Goal: Transaction & Acquisition: Purchase product/service

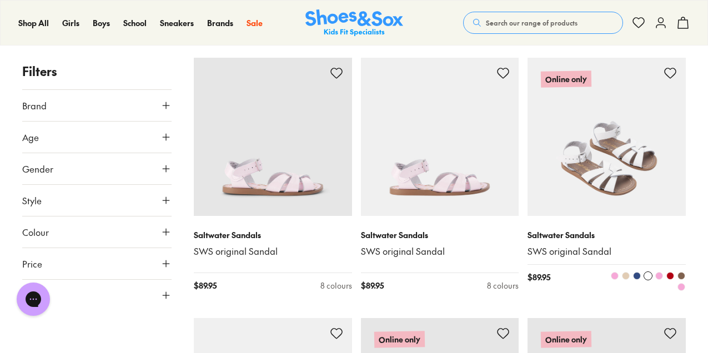
click at [647, 183] on img at bounding box center [606, 137] width 158 height 158
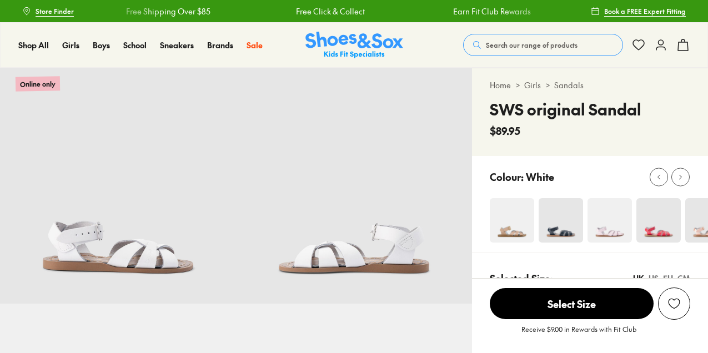
select select "*"
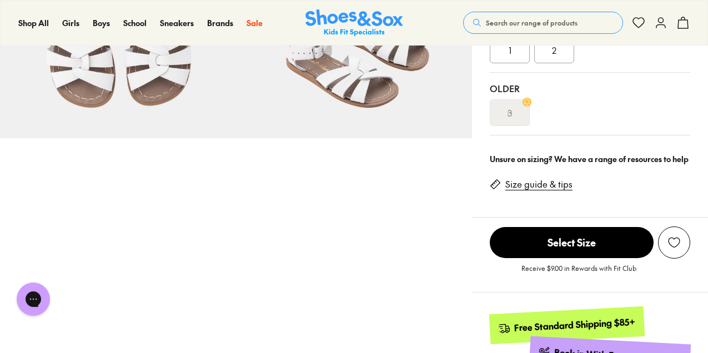
scroll to position [402, 0]
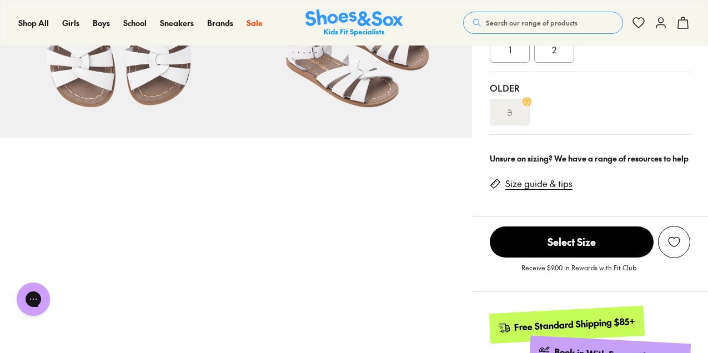
click at [538, 184] on link "Size guide & tips" at bounding box center [538, 184] width 67 height 12
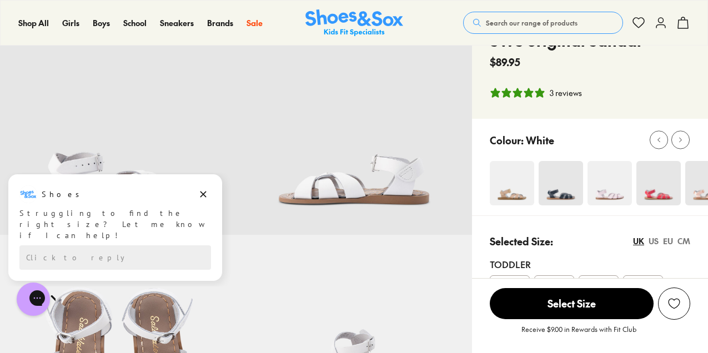
scroll to position [78, 0]
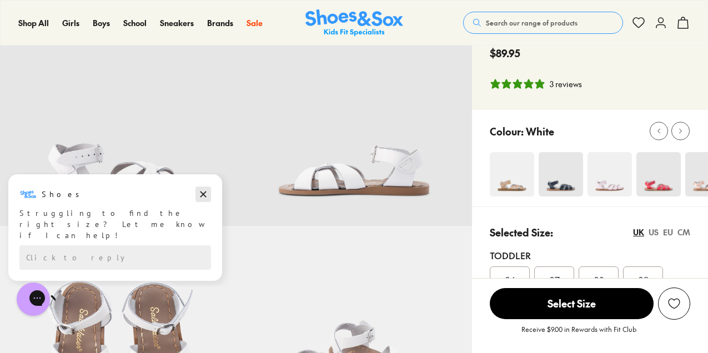
click at [204, 194] on icon "Dismiss campaign" at bounding box center [203, 194] width 11 height 13
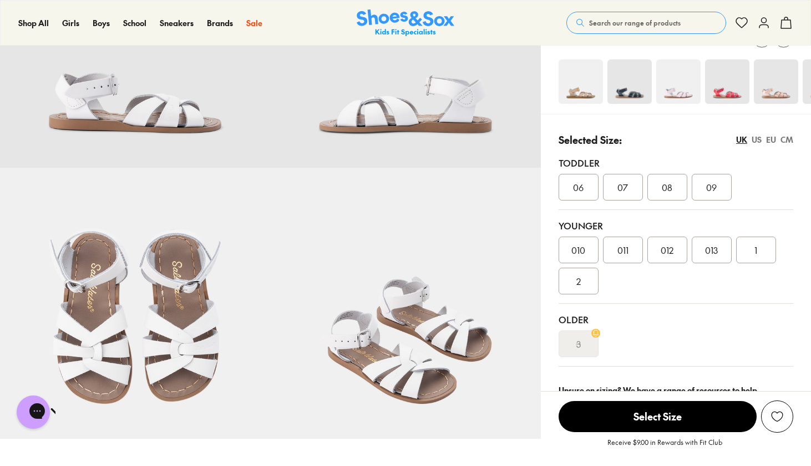
scroll to position [167, 0]
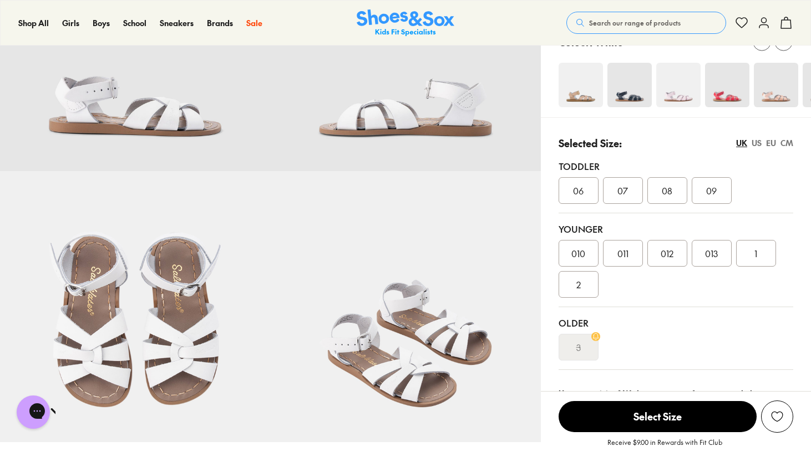
click at [707, 255] on span "013" at bounding box center [711, 252] width 13 height 13
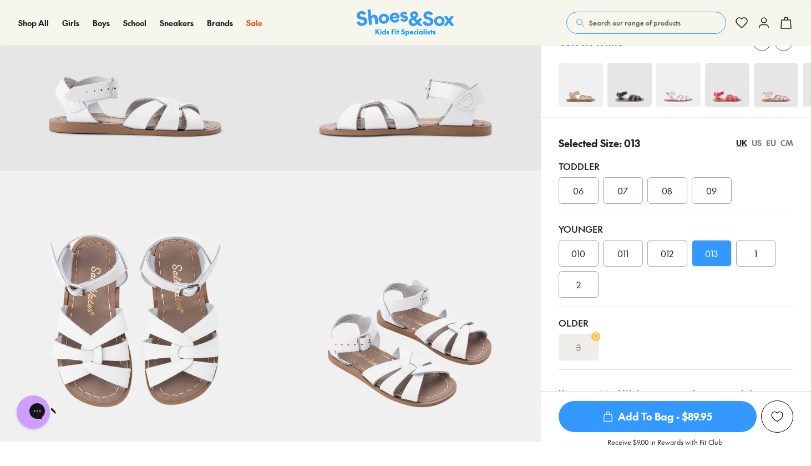
click at [670, 352] on span "Add To Bag - $89.95" at bounding box center [658, 416] width 198 height 31
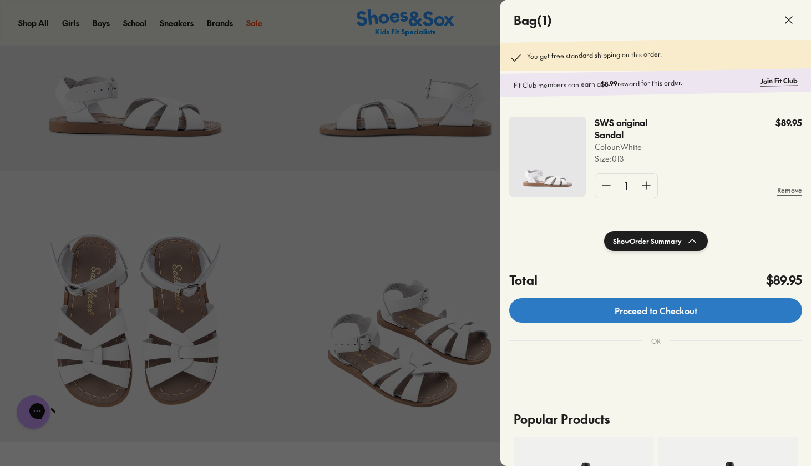
click at [655, 309] on link "Proceed to Checkout" at bounding box center [655, 310] width 293 height 24
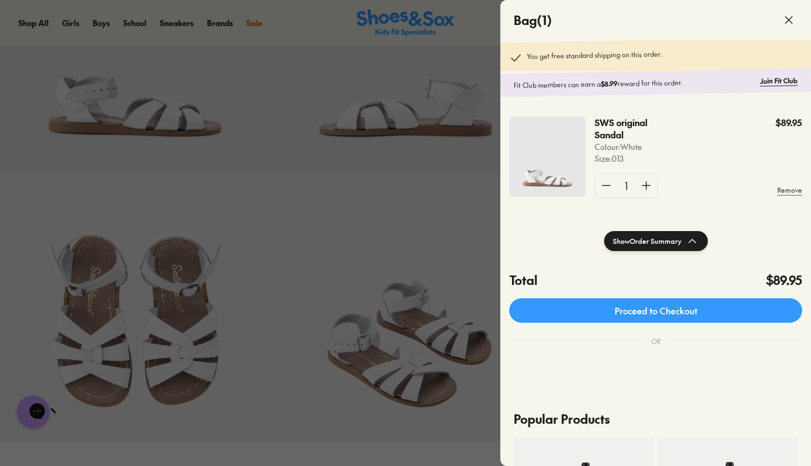
click at [707, 19] on icon at bounding box center [788, 19] width 13 height 13
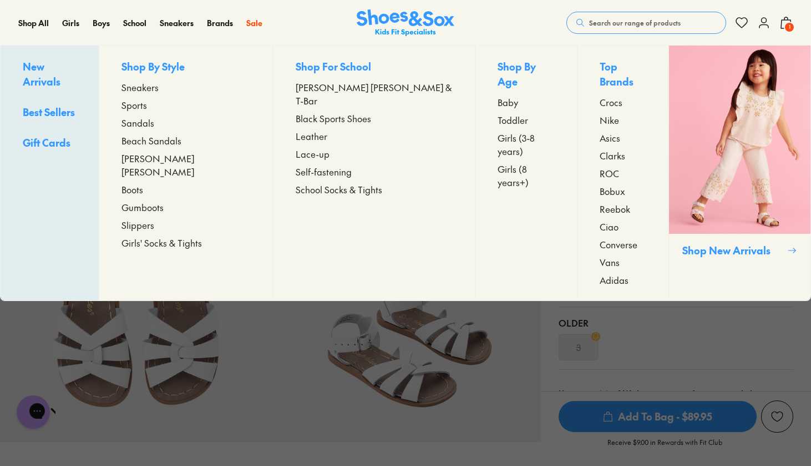
click at [153, 125] on span "Sandals" at bounding box center [138, 122] width 33 height 13
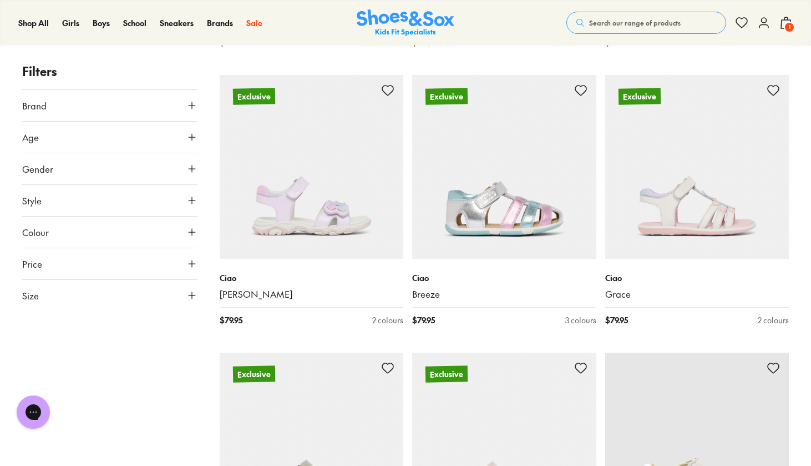
scroll to position [2174, 0]
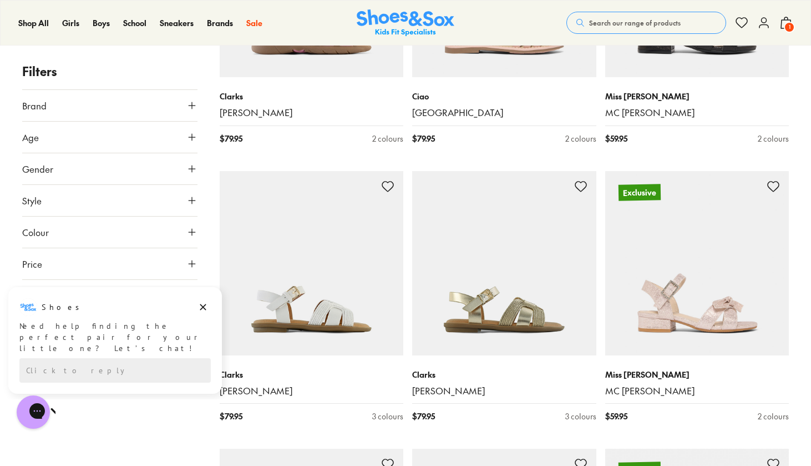
scroll to position [4244, 0]
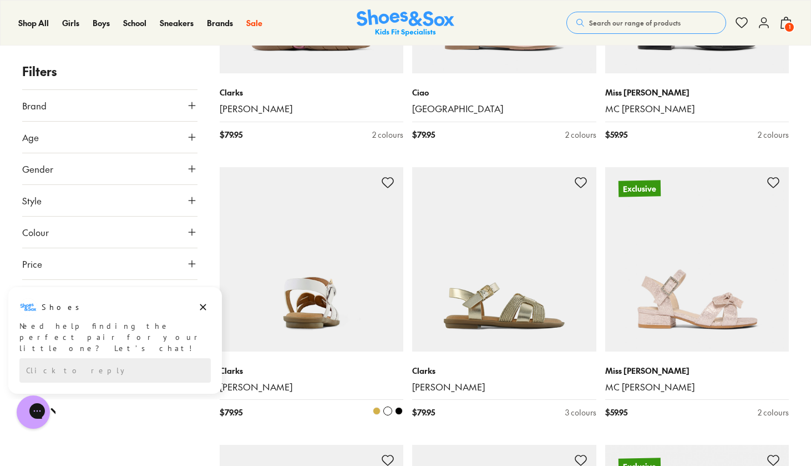
click at [341, 317] on img at bounding box center [312, 259] width 184 height 184
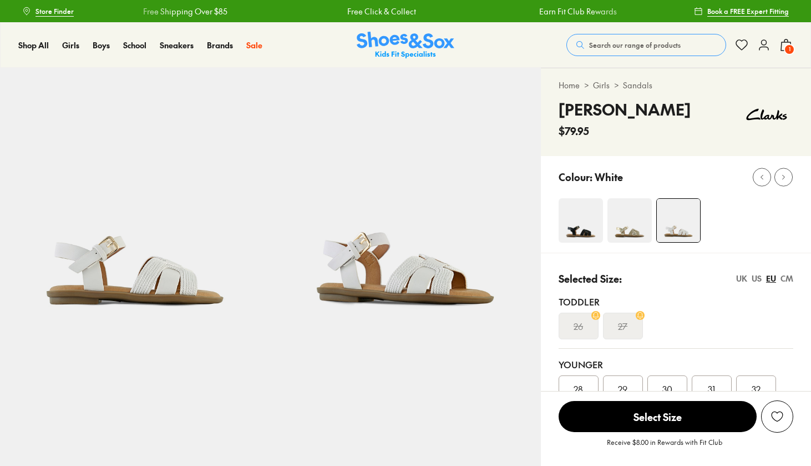
select select "*"
click at [235, 305] on img at bounding box center [135, 203] width 270 height 270
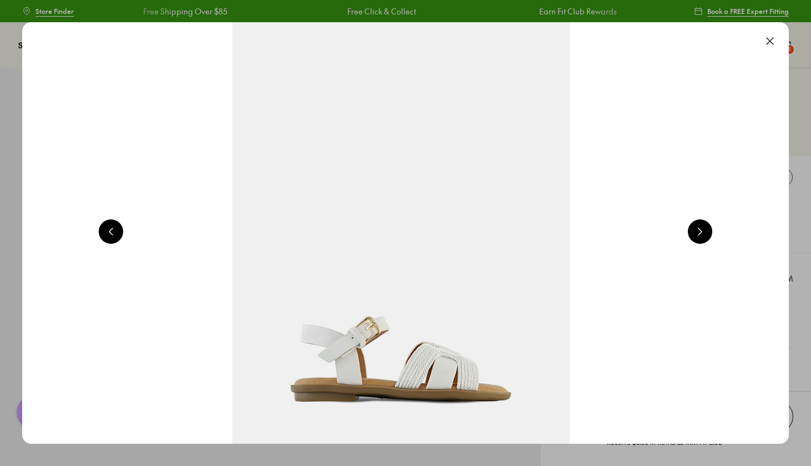
click at [695, 228] on button at bounding box center [700, 231] width 24 height 24
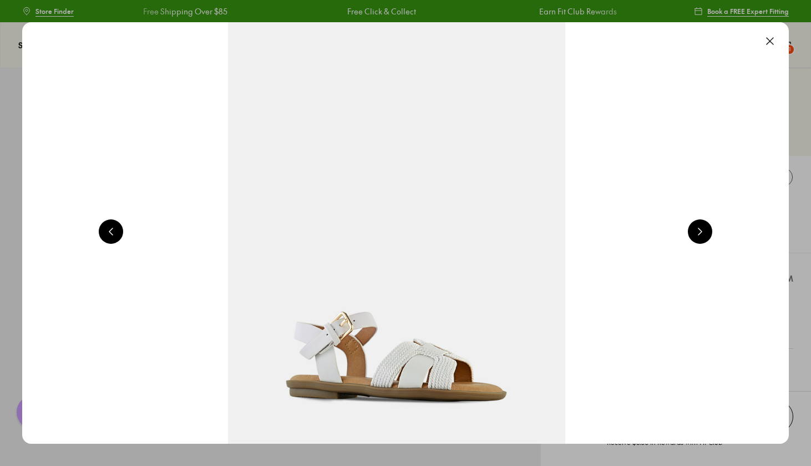
click at [695, 228] on button at bounding box center [700, 231] width 24 height 24
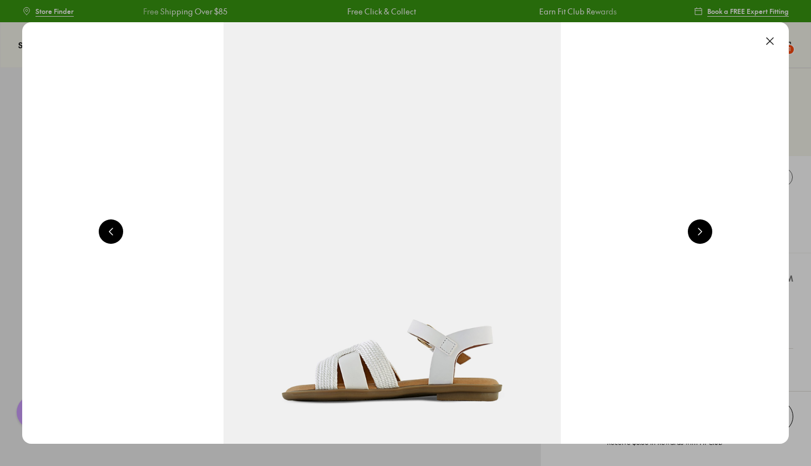
click at [695, 228] on button at bounding box center [700, 231] width 24 height 24
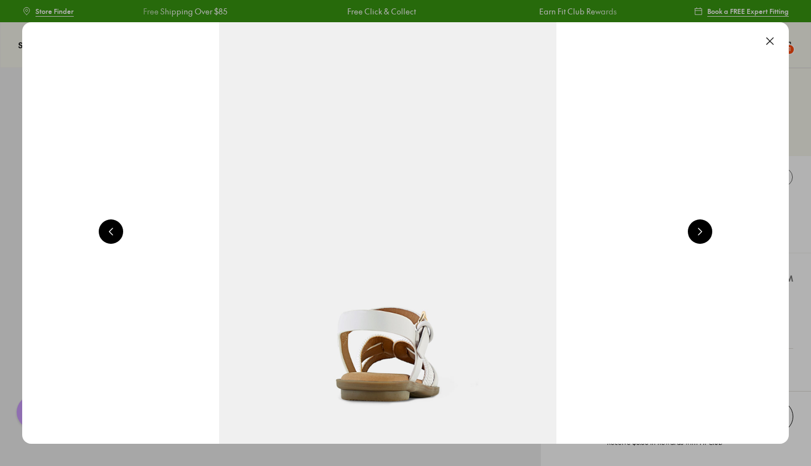
click at [695, 228] on button at bounding box center [700, 231] width 24 height 24
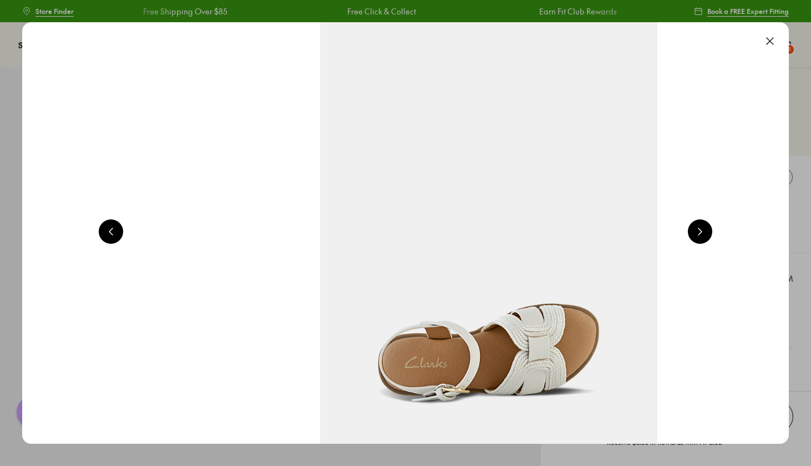
scroll to position [0, 3857]
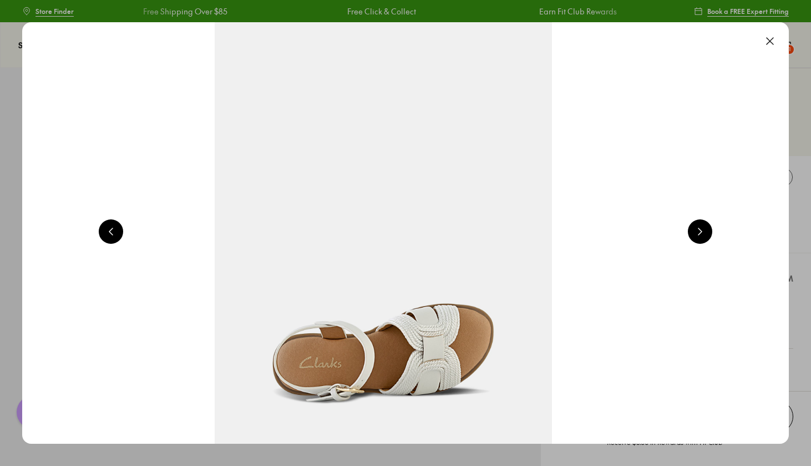
click at [695, 228] on button at bounding box center [700, 231] width 24 height 24
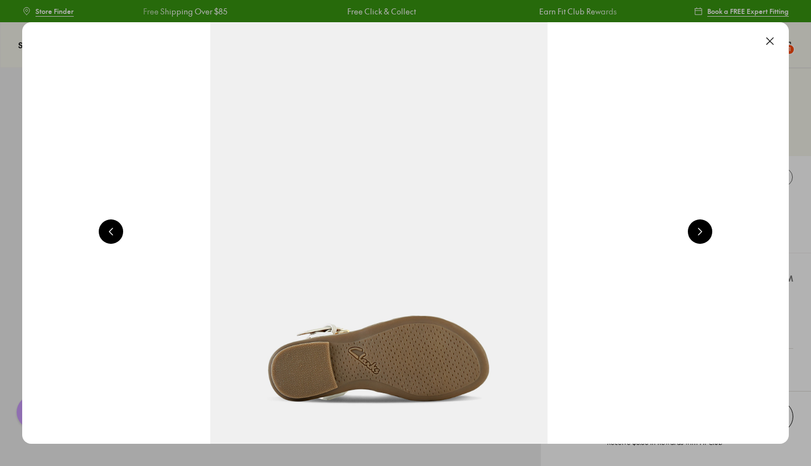
click at [695, 228] on button at bounding box center [700, 231] width 24 height 24
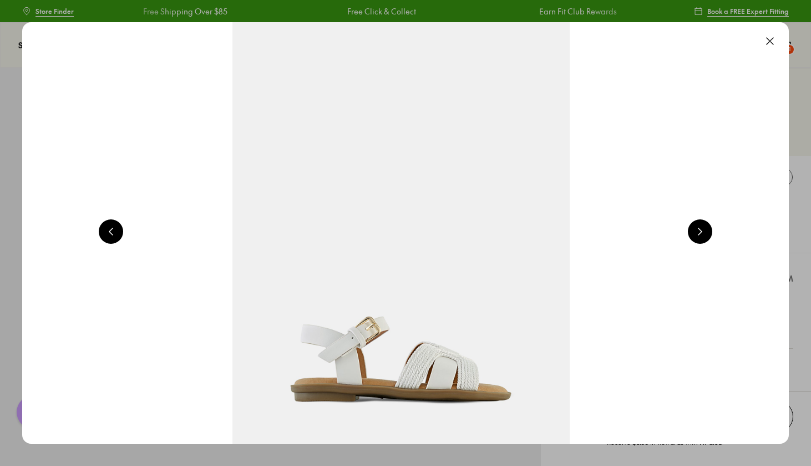
click at [695, 228] on button at bounding box center [700, 231] width 24 height 24
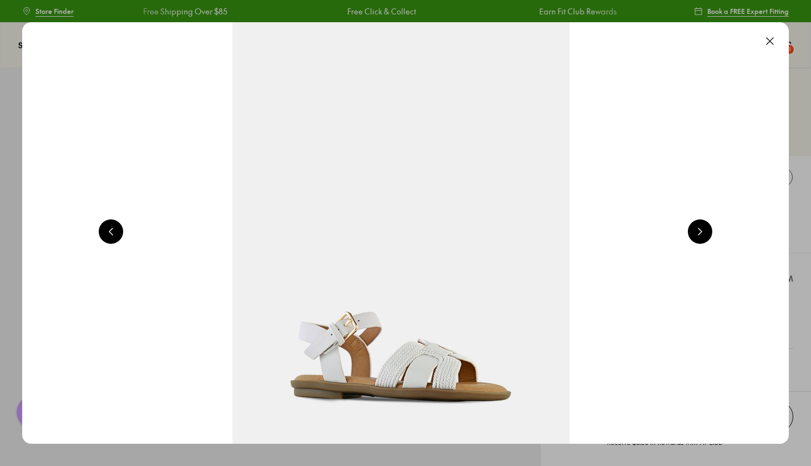
scroll to position [0, 1543]
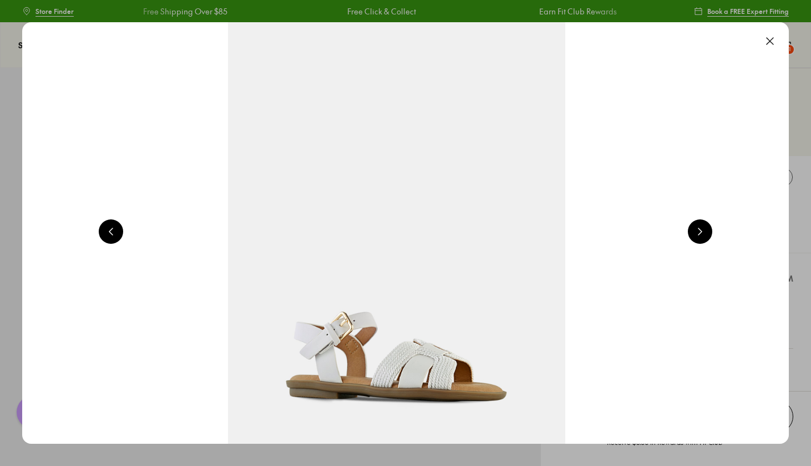
click at [771, 42] on button at bounding box center [770, 41] width 24 height 24
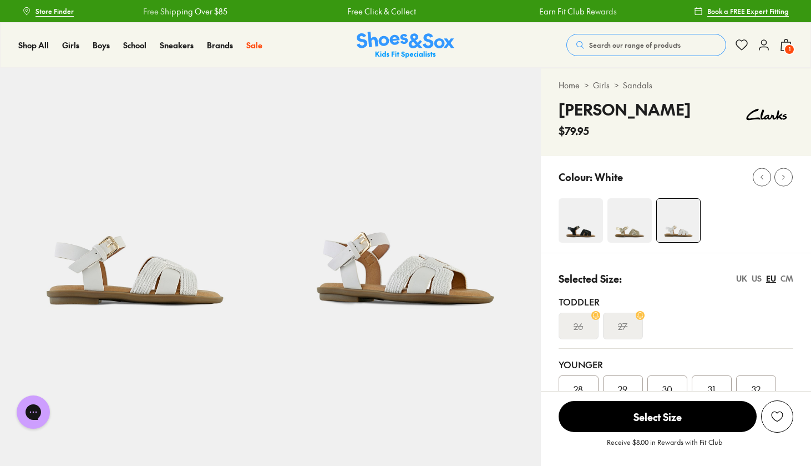
scroll to position [0, 0]
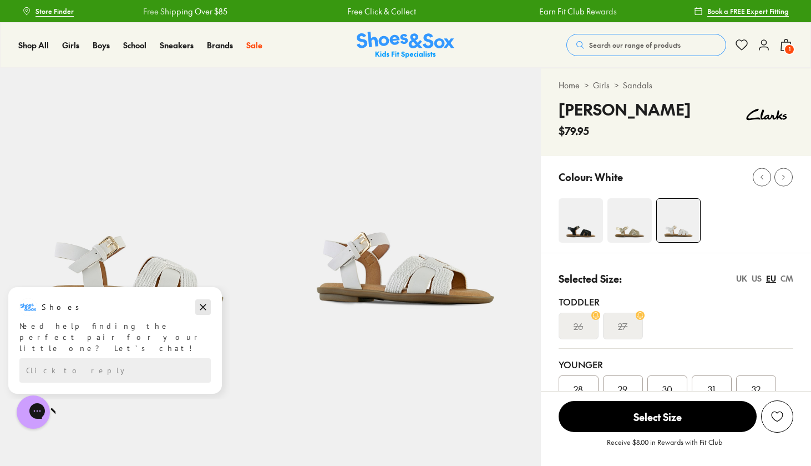
click at [201, 308] on icon "Dismiss campaign" at bounding box center [203, 307] width 6 height 6
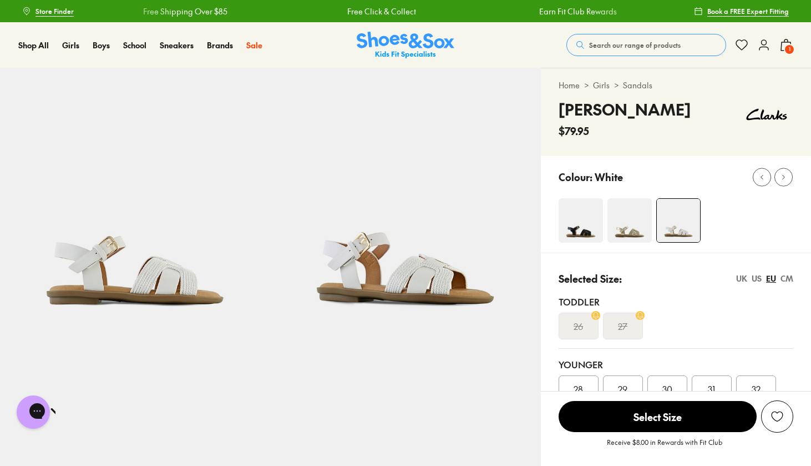
click at [624, 47] on span "Search our range of products" at bounding box center [635, 45] width 92 height 10
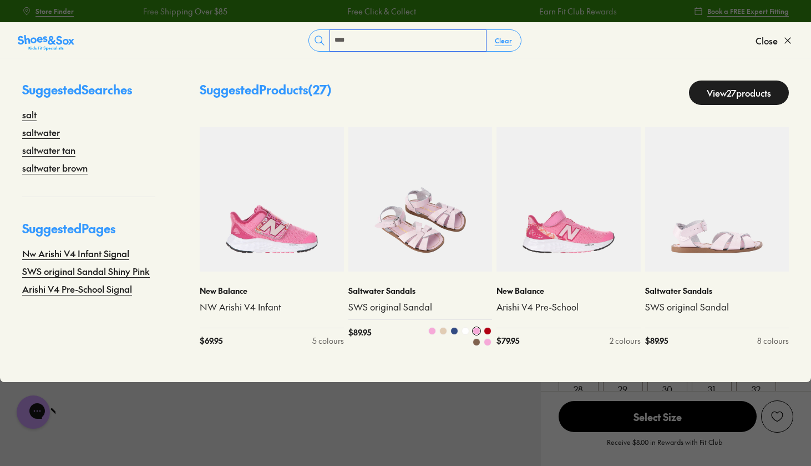
type input "****"
click at [406, 234] on img at bounding box center [421, 199] width 144 height 144
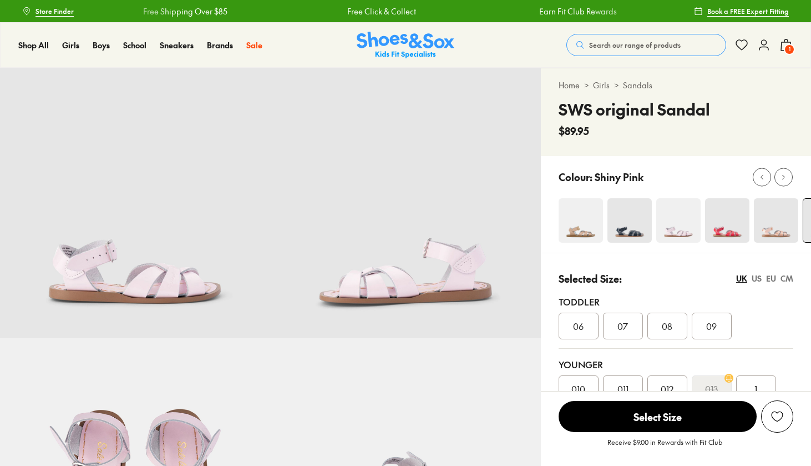
select select "*"
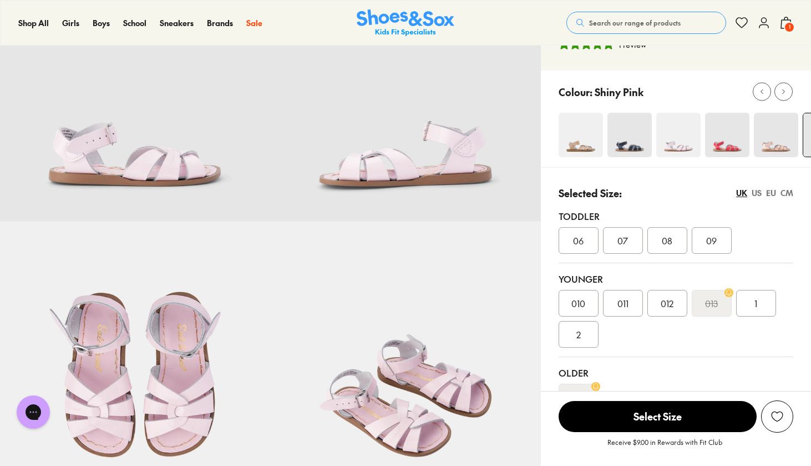
scroll to position [117, 0]
click at [785, 88] on icon at bounding box center [784, 92] width 8 height 8
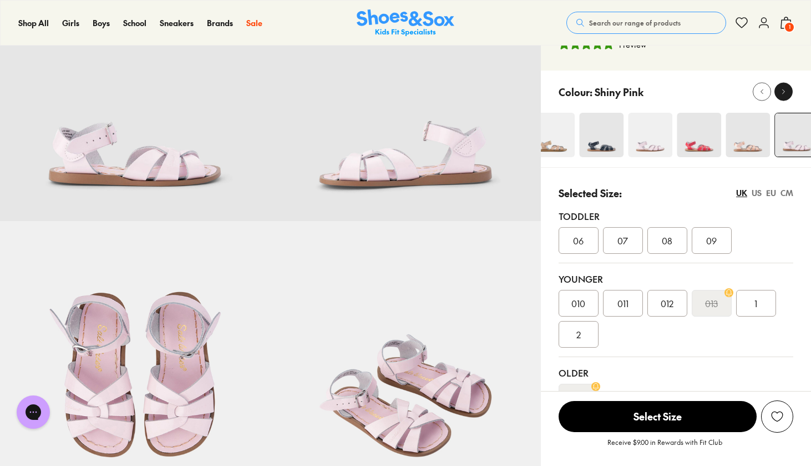
click at [785, 88] on icon at bounding box center [784, 92] width 8 height 8
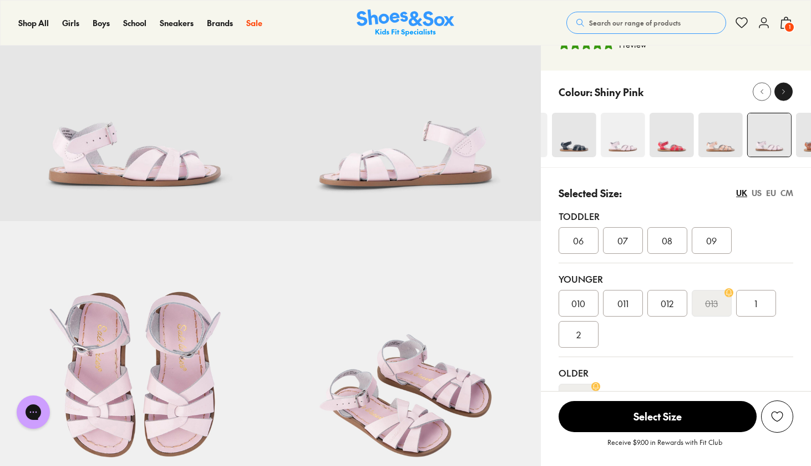
click at [785, 88] on icon at bounding box center [784, 92] width 8 height 8
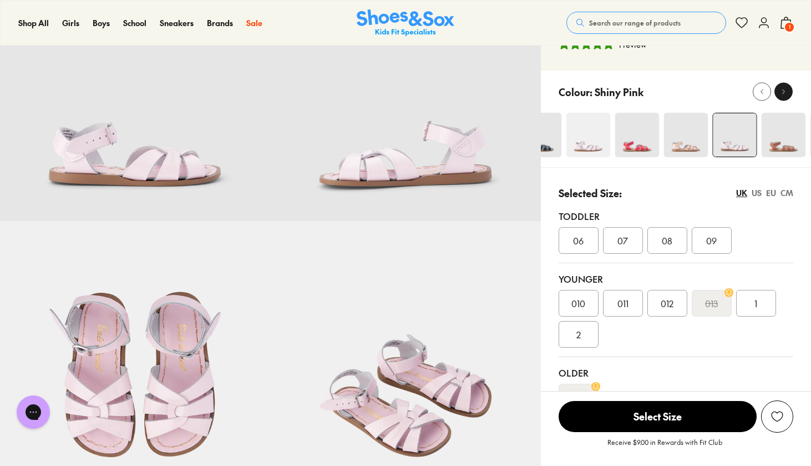
click at [785, 88] on icon at bounding box center [784, 92] width 8 height 8
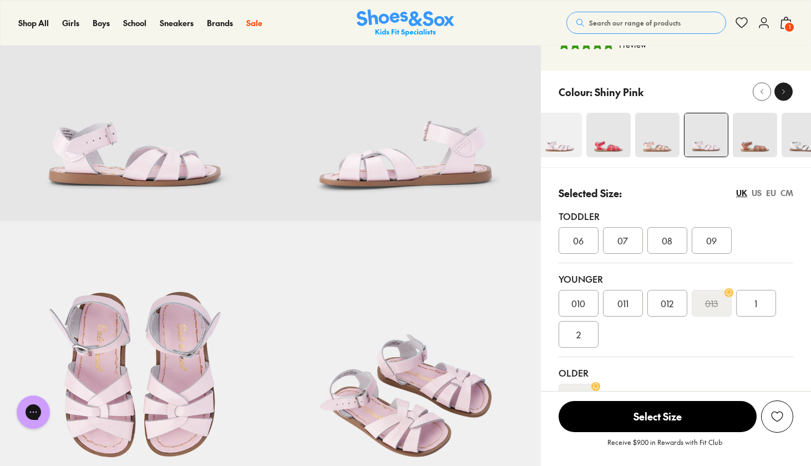
click at [785, 88] on icon at bounding box center [784, 92] width 8 height 8
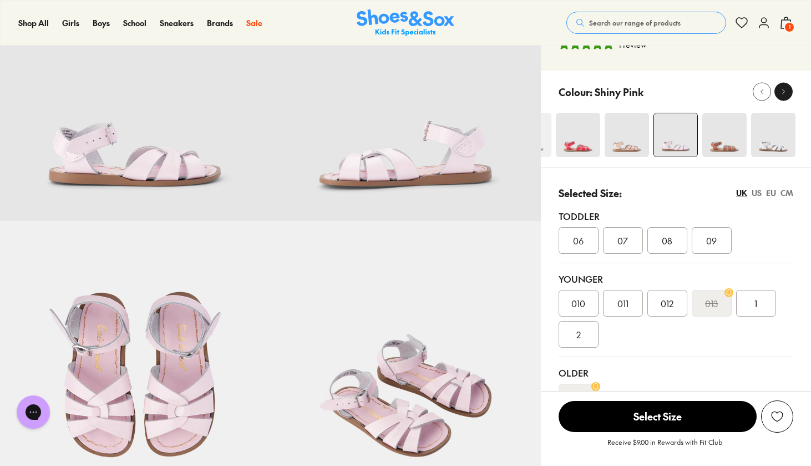
click at [785, 88] on icon at bounding box center [784, 92] width 8 height 8
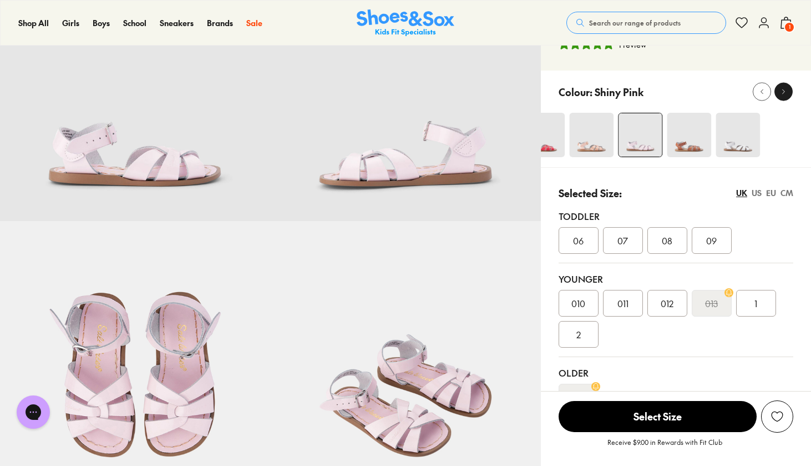
click at [785, 88] on icon at bounding box center [784, 92] width 8 height 8
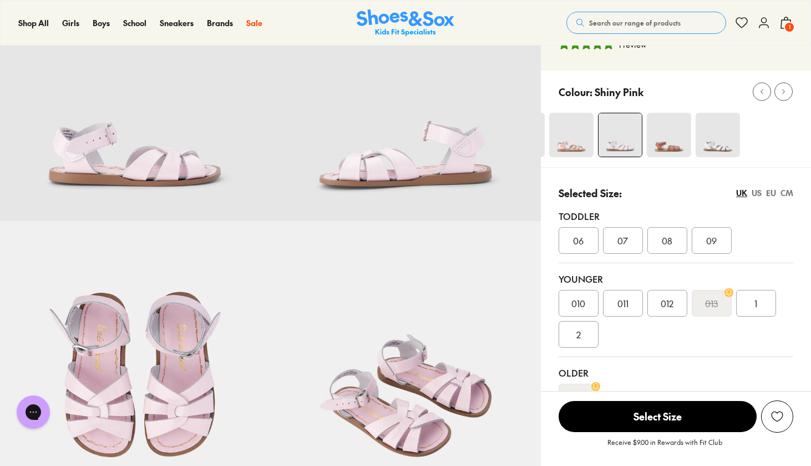
click at [713, 143] on img at bounding box center [718, 135] width 44 height 44
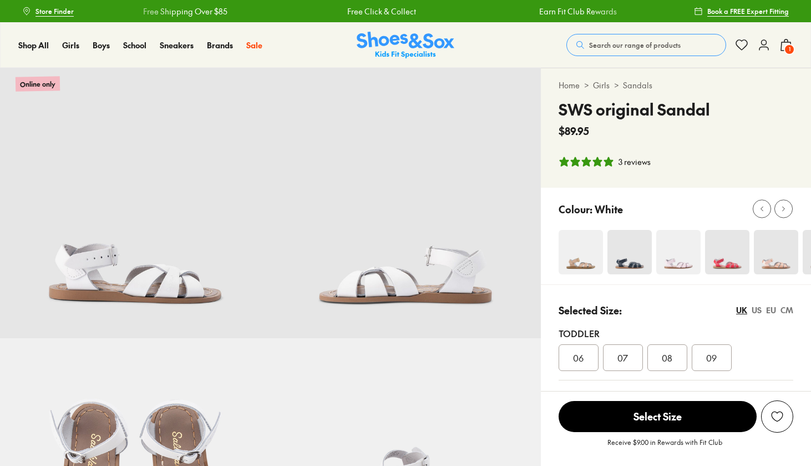
select select "*"
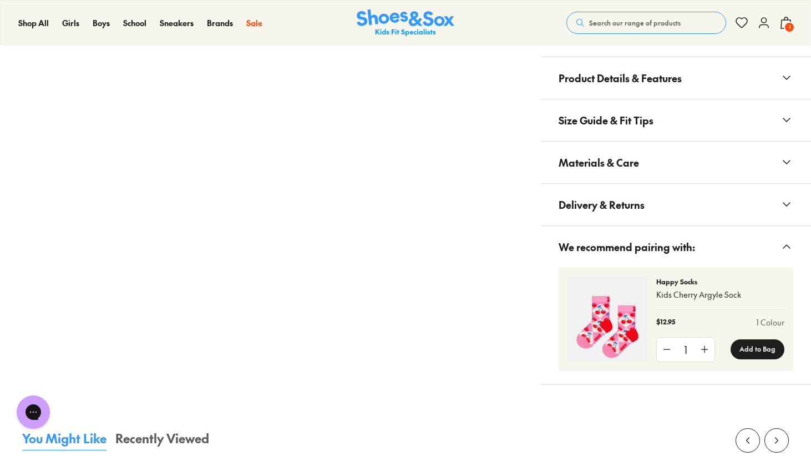
scroll to position [183, 0]
